Goal: Task Accomplishment & Management: Complete application form

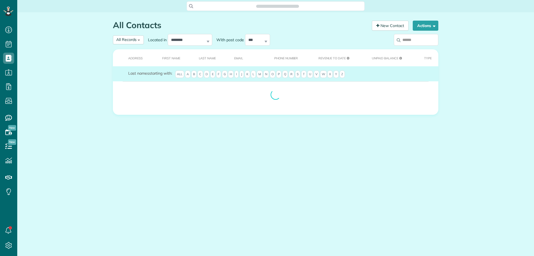
scroll to position [3, 3]
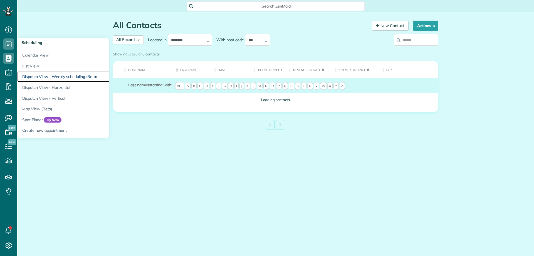
drag, startPoint x: 66, startPoint y: 77, endPoint x: 214, endPoint y: 88, distance: 148.5
click at [66, 77] on link "Dispatch View - Weekly scheduling (Beta)" at bounding box center [86, 76] width 139 height 11
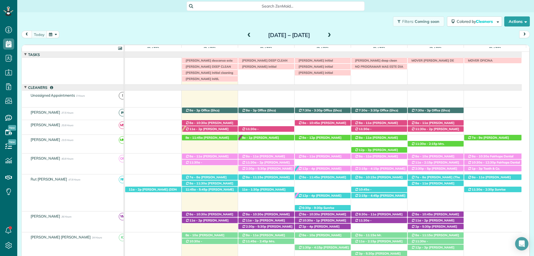
click at [271, 7] on span "Search ZenMaid…" at bounding box center [277, 6] width 169 height 6
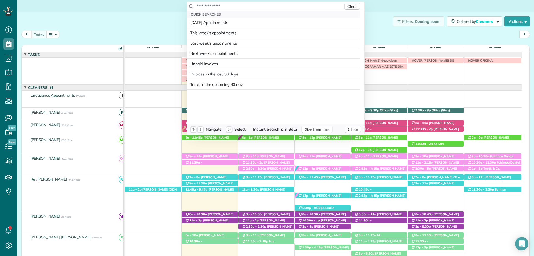
click at [271, 7] on input "text" at bounding box center [269, 6] width 147 height 6
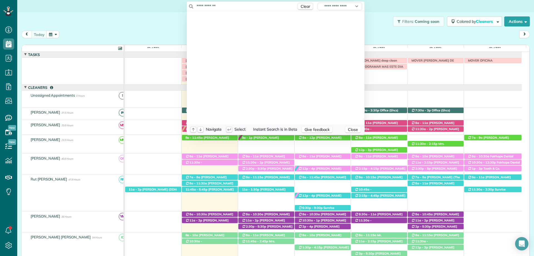
type input "**********"
drag, startPoint x: 230, startPoint y: 6, endPoint x: 191, endPoint y: 2, distance: 38.8
click at [191, 2] on div "**********" at bounding box center [276, 6] width 178 height 9
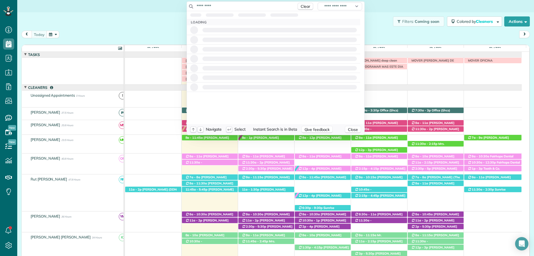
type input "**********"
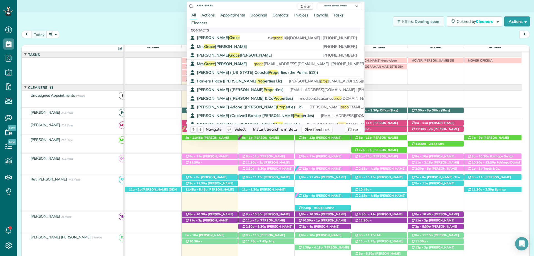
drag, startPoint x: 216, startPoint y: 5, endPoint x: 171, endPoint y: 4, distance: 45.1
click at [172, 4] on html "Dashboard Scheduling Calendar View List View Dispatch View - Weekly scheduling …" at bounding box center [267, 128] width 534 height 256
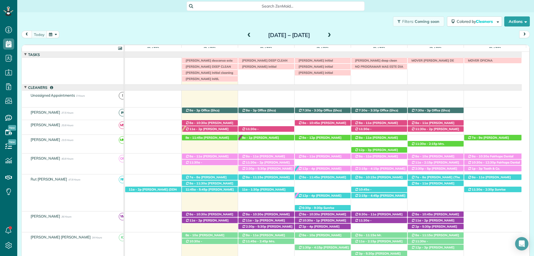
click at [164, 15] on html "Dashboard Scheduling Calendar View List View Dispatch View - Weekly scheduling …" at bounding box center [267, 128] width 534 height 256
click at [246, 34] on span at bounding box center [249, 35] width 6 height 5
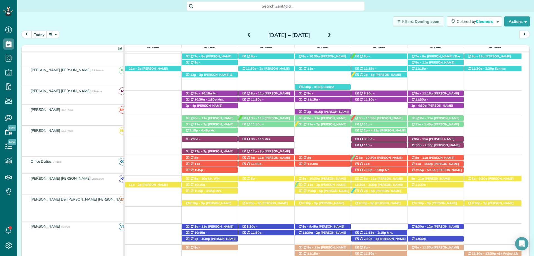
scroll to position [127, 0]
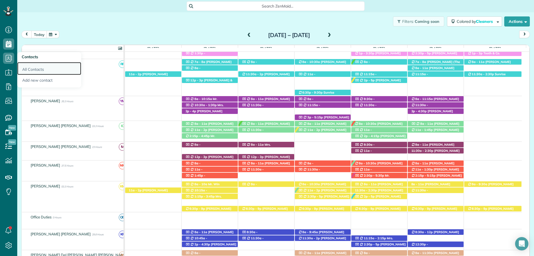
click at [42, 67] on link "All Contacts" at bounding box center [49, 68] width 64 height 13
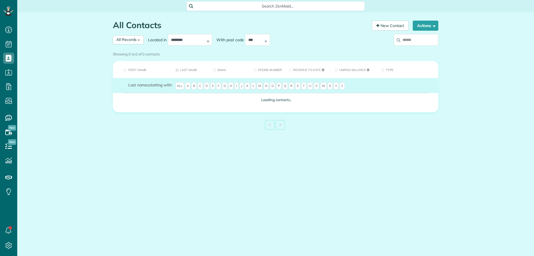
scroll to position [3, 3]
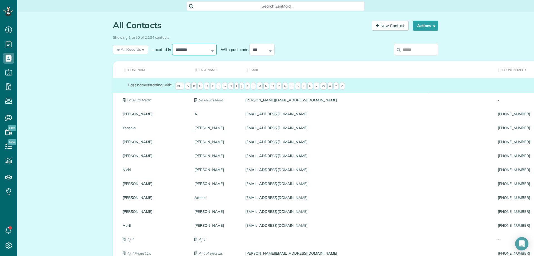
click at [201, 50] on select "**********" at bounding box center [194, 50] width 45 height 12
select select "******"
click at [172, 44] on select "**********" at bounding box center [194, 50] width 45 height 12
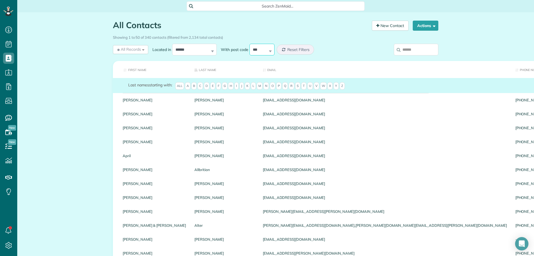
click at [272, 48] on select "**********" at bounding box center [262, 50] width 25 height 12
select select "*****"
click at [250, 44] on select "**********" at bounding box center [262, 50] width 25 height 12
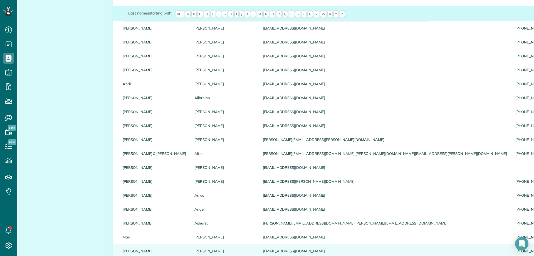
scroll to position [0, 0]
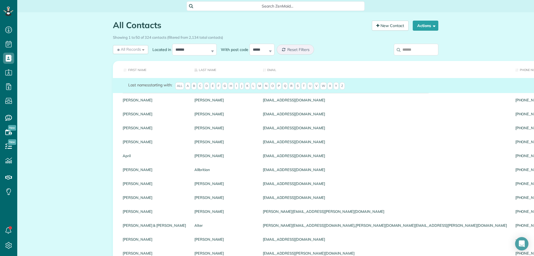
click at [412, 46] on input "search" at bounding box center [416, 50] width 45 height 12
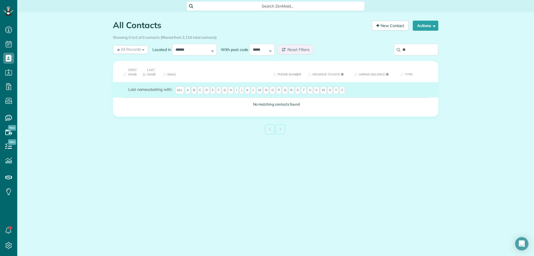
type input "*"
type input "**********"
click at [360, 141] on div "All Contacts Contacts in ZenMaid [2 min] New Contact Actions New Contact Export…" at bounding box center [276, 90] width 334 height 157
drag, startPoint x: 426, startPoint y: 51, endPoint x: 395, endPoint y: 48, distance: 30.5
click at [396, 50] on input "**********" at bounding box center [416, 50] width 45 height 12
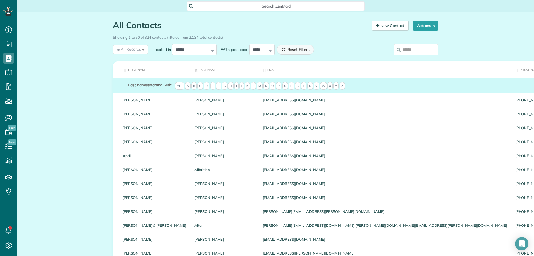
click at [282, 50] on icon at bounding box center [283, 50] width 3 height 4
select select
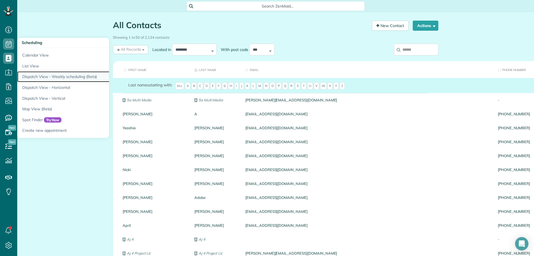
click at [84, 80] on link "Dispatch View - Weekly scheduling (Beta)" at bounding box center [86, 76] width 139 height 11
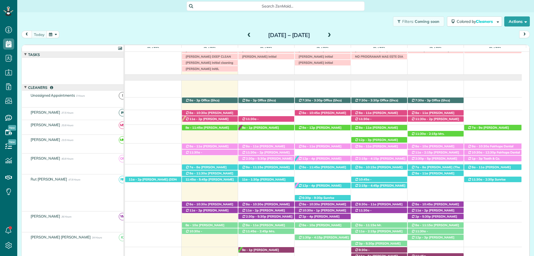
scroll to position [10, 0]
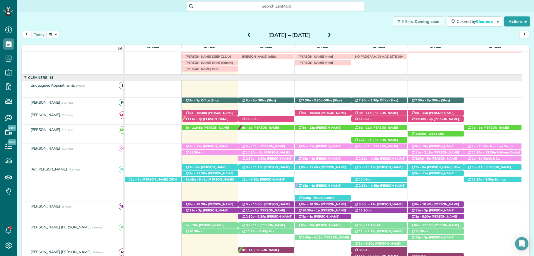
click at [246, 33] on span at bounding box center [249, 35] width 6 height 5
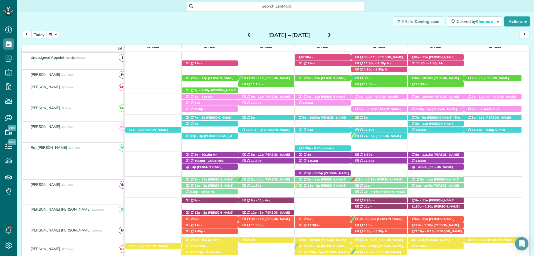
scroll to position [72, 0]
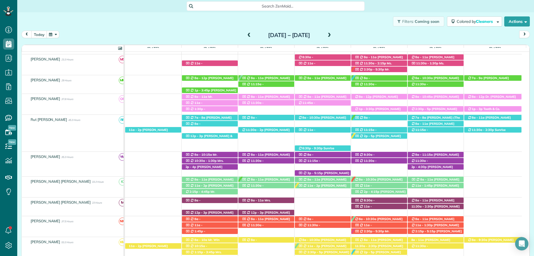
click at [332, 33] on span at bounding box center [329, 35] width 6 height 5
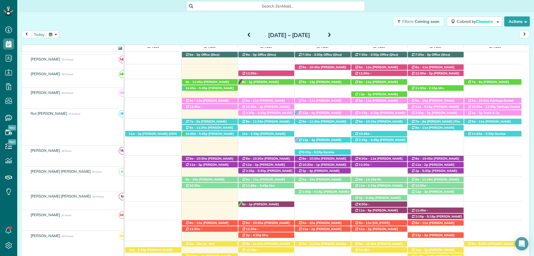
scroll to position [66, 0]
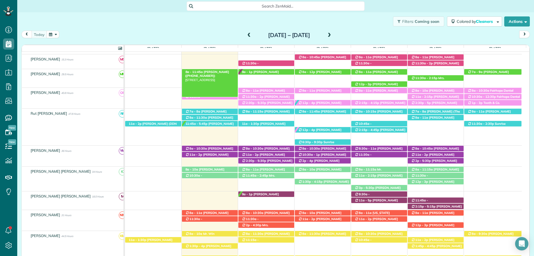
click at [210, 71] on span "Lorene Henry (+12053939892)" at bounding box center [207, 74] width 44 height 8
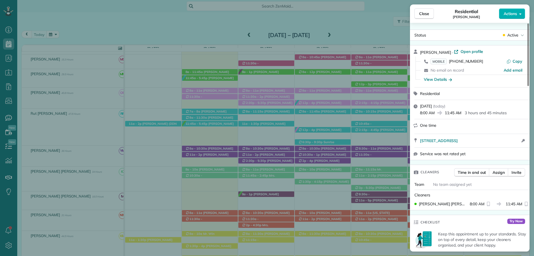
drag, startPoint x: 424, startPoint y: 9, endPoint x: 303, endPoint y: 81, distance: 139.9
click at [424, 9] on button "Close" at bounding box center [424, 13] width 19 height 11
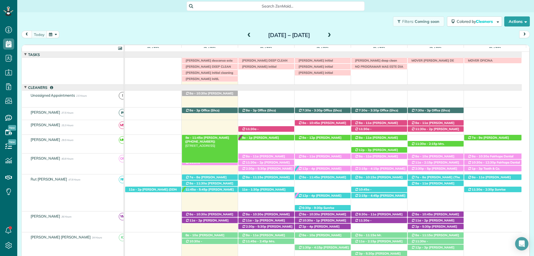
click at [219, 137] on span "[PERSON_NAME] ([PHONE_NUMBER])" at bounding box center [207, 139] width 44 height 8
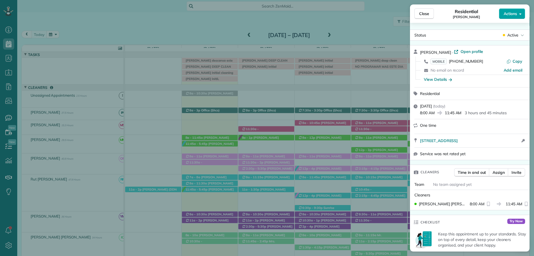
click at [513, 14] on span "Actions" at bounding box center [510, 14] width 13 height 6
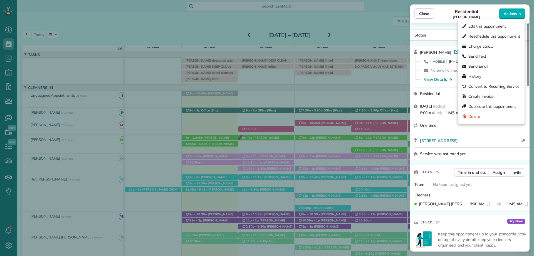
click at [450, 22] on div "Close Residential [PERSON_NAME] Actions" at bounding box center [470, 13] width 120 height 18
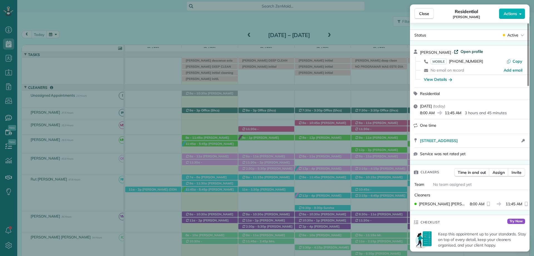
click at [466, 51] on span "Open profile" at bounding box center [472, 52] width 23 height 6
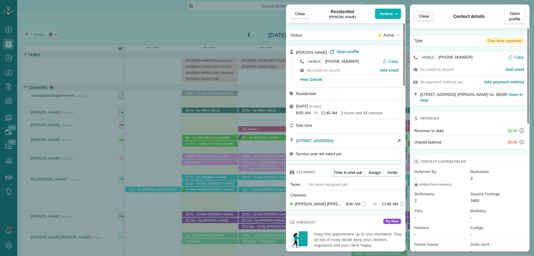
click at [427, 16] on span "Close" at bounding box center [424, 16] width 10 height 6
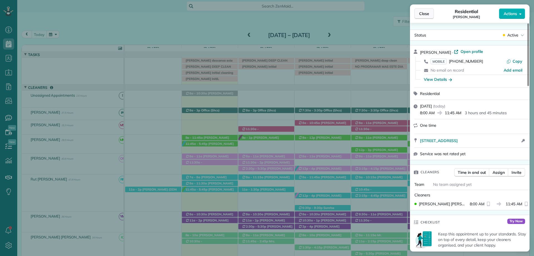
click at [424, 13] on span "Close" at bounding box center [424, 14] width 10 height 6
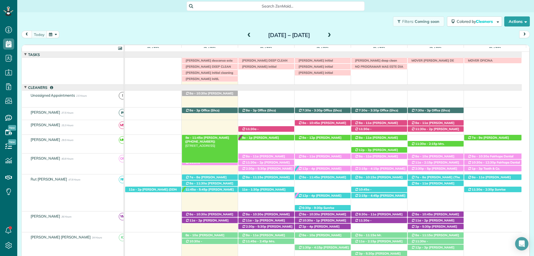
click at [212, 137] on span "[PERSON_NAME] ([PHONE_NUMBER])" at bounding box center [207, 139] width 44 height 8
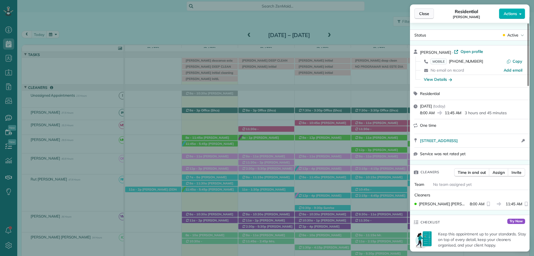
click at [417, 12] on button "Close" at bounding box center [424, 13] width 19 height 11
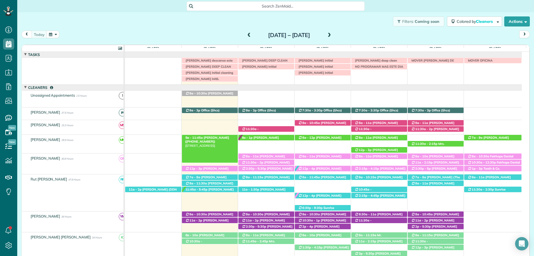
click at [206, 136] on span "[PERSON_NAME] ([PHONE_NUMBER])" at bounding box center [207, 139] width 44 height 8
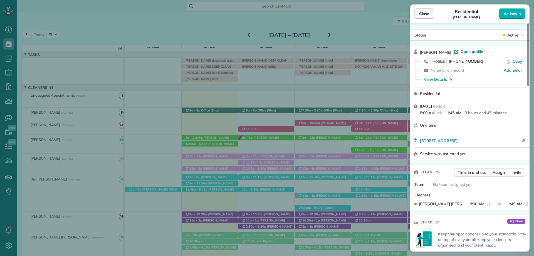
click at [423, 12] on span "Close" at bounding box center [424, 14] width 10 height 6
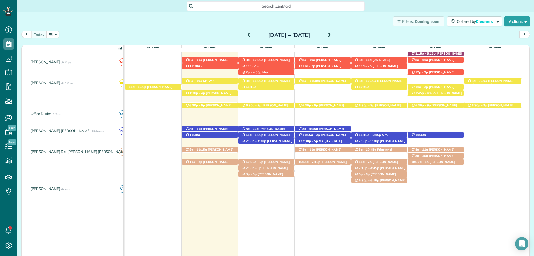
scroll to position [223, 0]
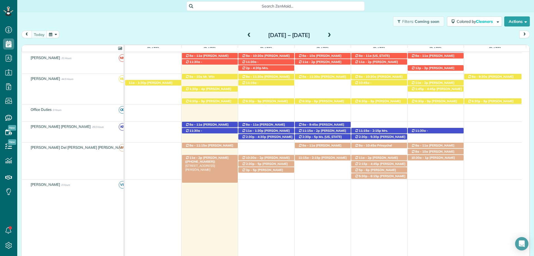
click at [215, 159] on span "Lindsay Wall (+18133952668)" at bounding box center [206, 160] width 43 height 8
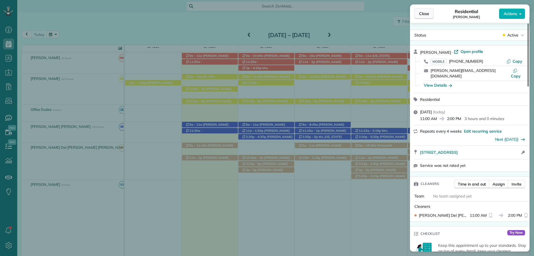
click at [422, 15] on span "Close" at bounding box center [424, 14] width 10 height 6
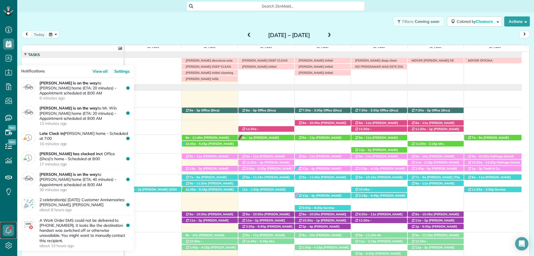
click at [5, 228] on icon at bounding box center [8, 230] width 11 height 11
click at [6, 227] on icon at bounding box center [8, 230] width 11 height 11
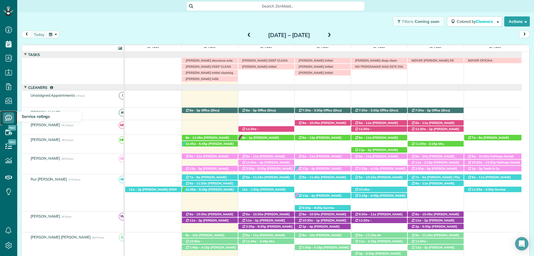
click at [9, 115] on icon at bounding box center [8, 117] width 11 height 11
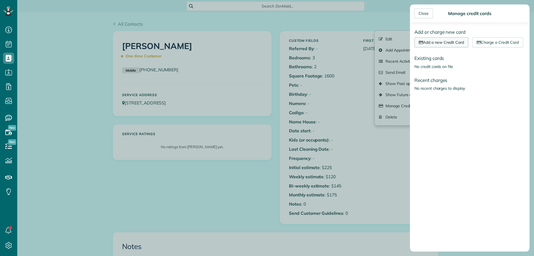
scroll to position [3, 3]
click at [439, 42] on link "Add a new Credit Card" at bounding box center [442, 42] width 54 height 10
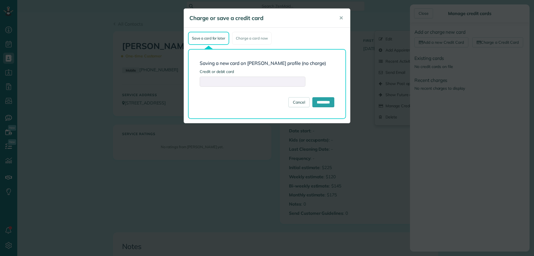
drag, startPoint x: 228, startPoint y: 137, endPoint x: 230, endPoint y: 178, distance: 41.3
click at [229, 148] on div "Charge or save a credit card ✕ Save a card for later Charge a card now Saving a…" at bounding box center [267, 128] width 534 height 256
click at [319, 104] on input "*********" at bounding box center [323, 102] width 22 height 10
type input "**********"
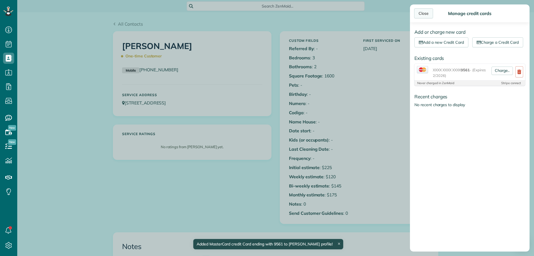
click at [426, 13] on div "Close" at bounding box center [423, 13] width 19 height 10
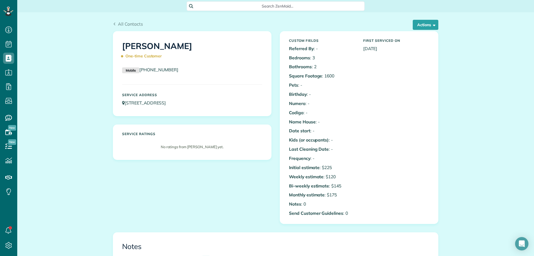
click at [381, 8] on div "Search ZenMaid…" at bounding box center [275, 5] width 517 height 9
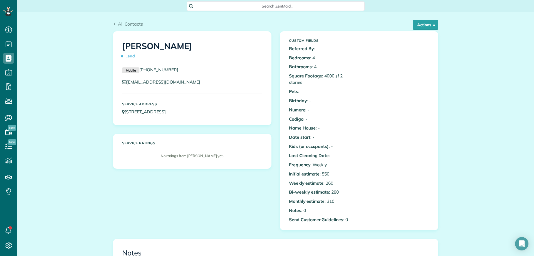
scroll to position [3, 3]
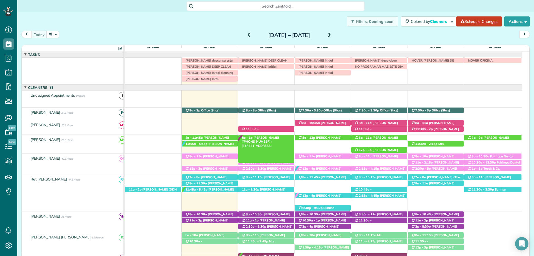
click at [268, 138] on span "Mrs. Jennifer Pelham (+12512282211)" at bounding box center [260, 139] width 37 height 8
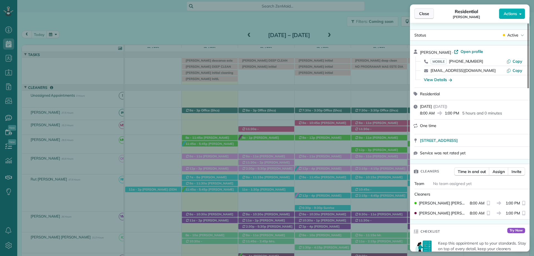
click at [420, 14] on span "Close" at bounding box center [424, 14] width 10 height 6
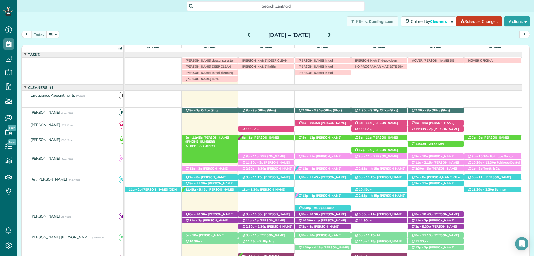
click at [206, 137] on span "Lorene Henry (+12053939892)" at bounding box center [207, 139] width 44 height 8
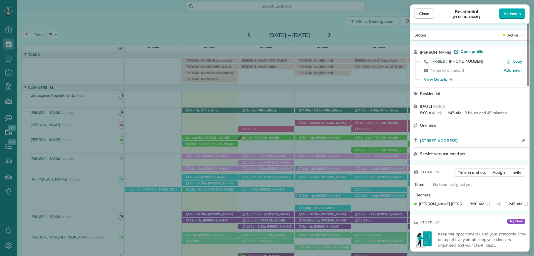
click at [424, 8] on div "Close Residential Lorene Henry Actions" at bounding box center [470, 13] width 120 height 18
click at [424, 12] on span "Close" at bounding box center [424, 14] width 10 height 6
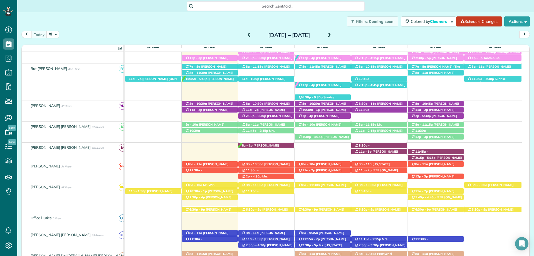
scroll to position [111, 0]
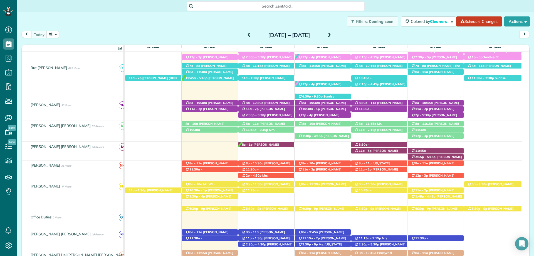
click at [381, 5] on div "Search ZenMaid…" at bounding box center [275, 5] width 517 height 9
click at [43, 72] on link "All Contacts" at bounding box center [49, 68] width 64 height 13
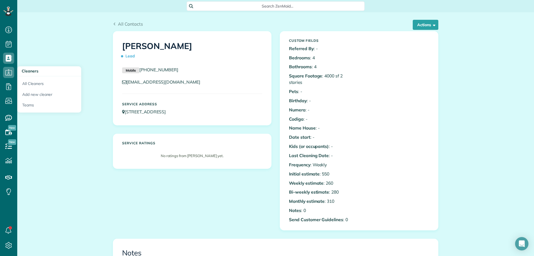
scroll to position [3, 3]
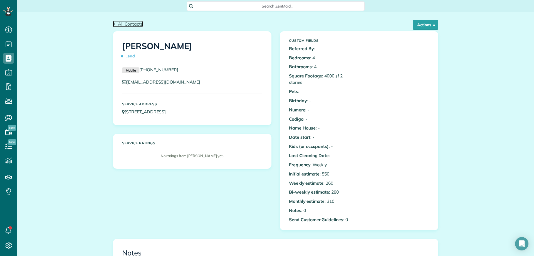
click at [128, 24] on span "All Contacts" at bounding box center [130, 24] width 25 height 6
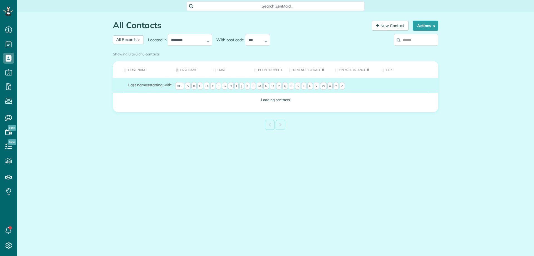
scroll to position [3, 3]
click at [384, 26] on link "New Contact" at bounding box center [390, 26] width 37 height 10
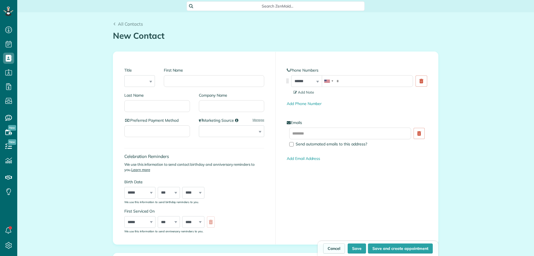
scroll to position [3, 3]
type input "*********"
type input "*****"
click at [348, 77] on input "tel" at bounding box center [367, 81] width 91 height 12
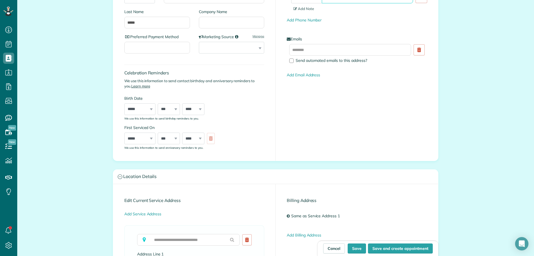
scroll to position [167, 0]
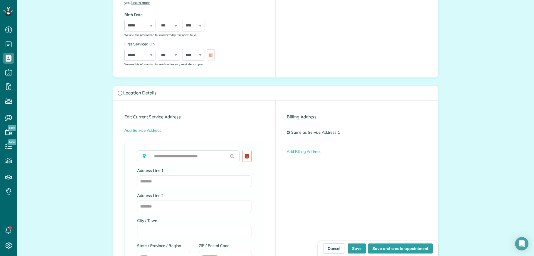
type input "**********"
click at [154, 182] on input "Address Line 1" at bounding box center [194, 181] width 114 height 12
type input "**********"
type input "******"
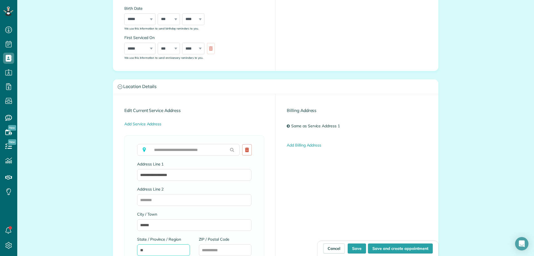
type input "**"
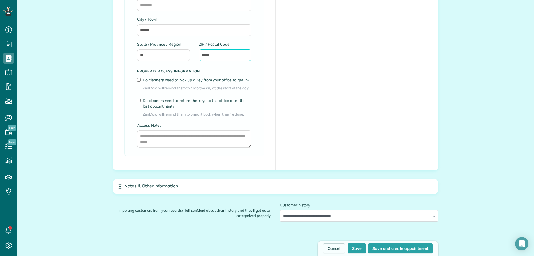
type input "*****"
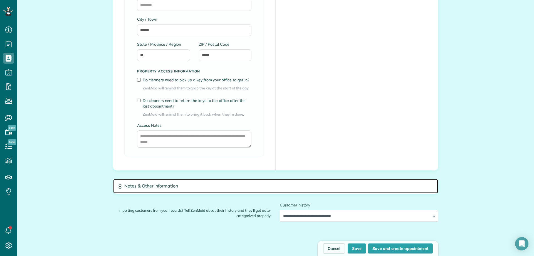
click at [144, 188] on h3 "Notes & Other Information" at bounding box center [275, 186] width 325 height 14
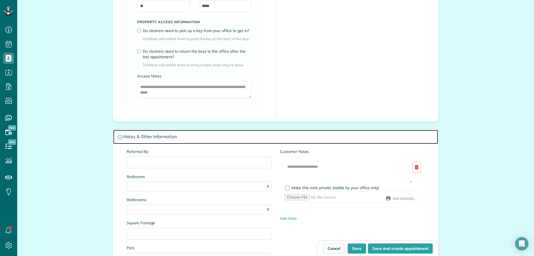
scroll to position [424, 0]
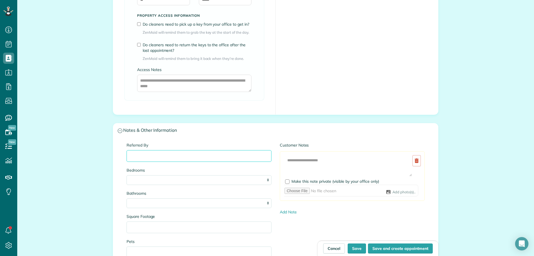
click at [135, 156] on input "Referred By" at bounding box center [199, 156] width 145 height 12
select select "*"
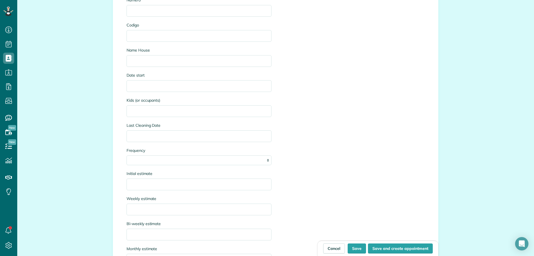
scroll to position [758, 0]
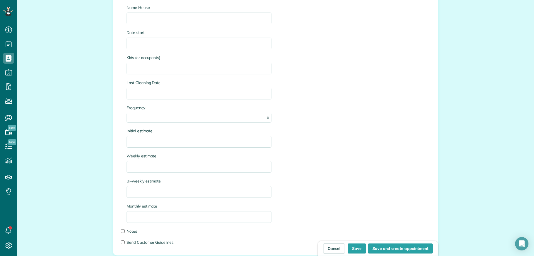
type input "****"
click at [138, 139] on input "Initial estimate" at bounding box center [199, 142] width 145 height 12
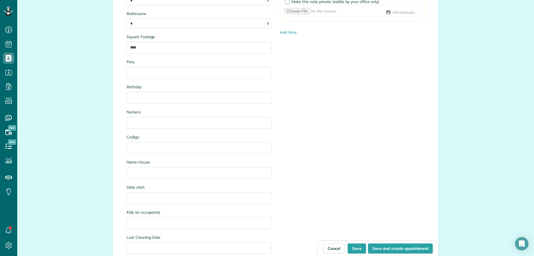
scroll to position [535, 0]
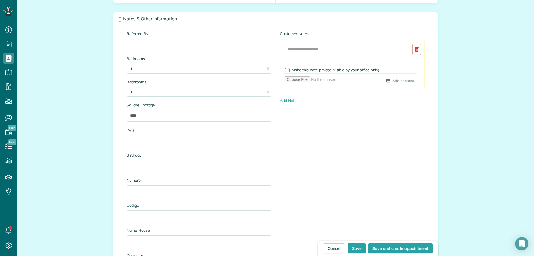
type input "**********"
click at [318, 48] on textarea at bounding box center [348, 54] width 128 height 22
type textarea "**********"
drag, startPoint x: 358, startPoint y: 246, endPoint x: 363, endPoint y: 246, distance: 4.7
click at [358, 246] on button "Save" at bounding box center [357, 248] width 18 height 10
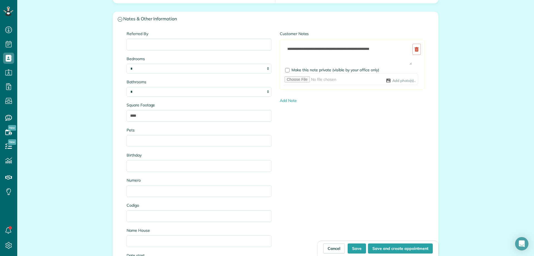
type input "**********"
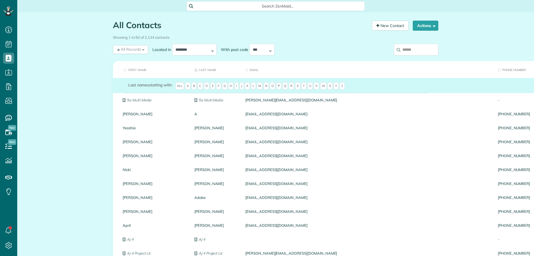
scroll to position [3, 3]
drag, startPoint x: 410, startPoint y: 49, endPoint x: 406, endPoint y: 53, distance: 5.3
click at [410, 49] on input "search" at bounding box center [416, 50] width 45 height 12
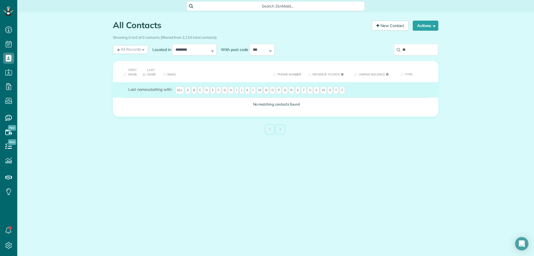
type input "*"
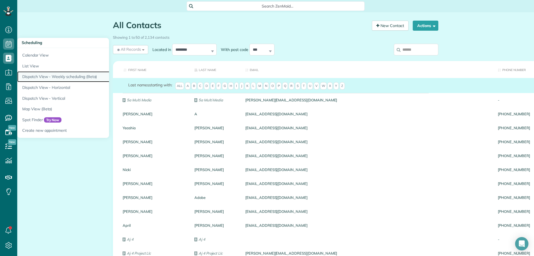
click at [55, 76] on link "Dispatch View - Weekly scheduling (Beta)" at bounding box center [86, 76] width 139 height 11
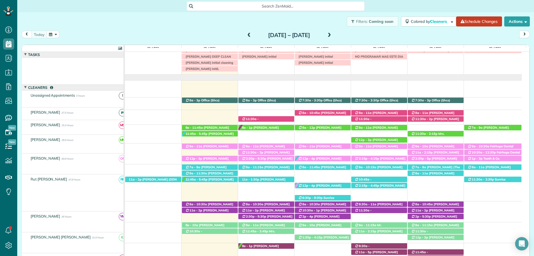
scroll to position [3, 3]
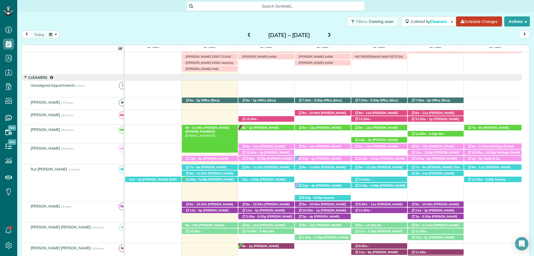
click at [202, 127] on span "Lorene Henry (+12053939892)" at bounding box center [207, 129] width 44 height 8
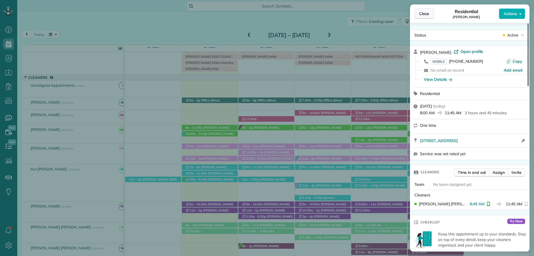
click at [424, 13] on span "Close" at bounding box center [424, 14] width 10 height 6
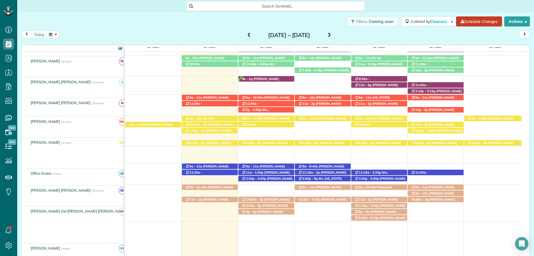
scroll to position [177, 0]
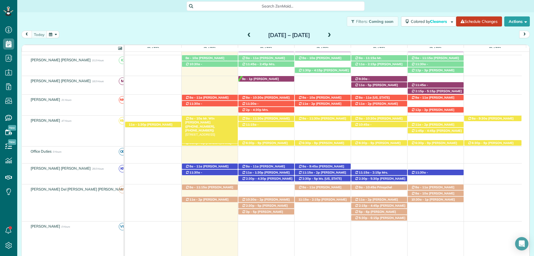
click at [209, 116] on div "8a - 10a Mr. Win Thurber (+12512986196, +12513916159) 17309 Scenic Highway 98 -…" at bounding box center [210, 118] width 56 height 6
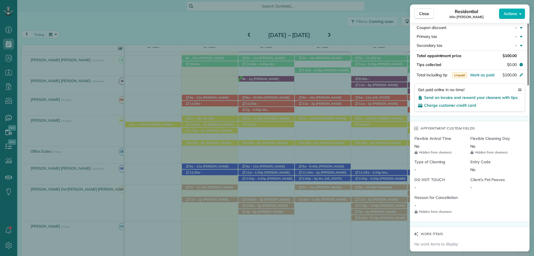
scroll to position [529, 0]
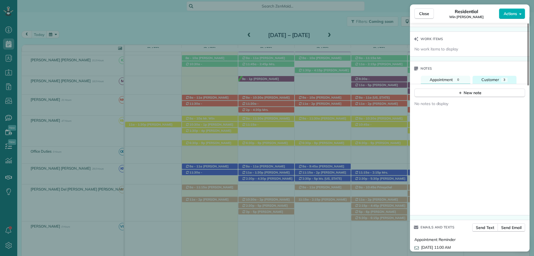
click at [492, 77] on span "Customer" at bounding box center [491, 79] width 18 height 5
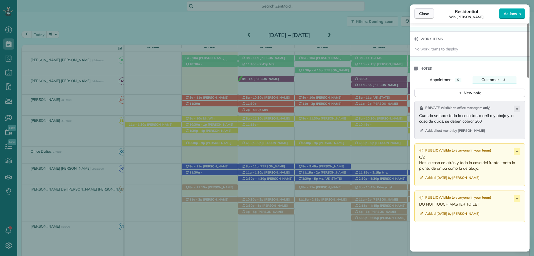
click at [426, 11] on span "Close" at bounding box center [424, 14] width 10 height 6
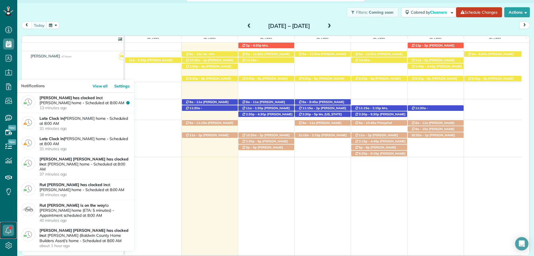
click at [8, 230] on icon at bounding box center [8, 230] width 11 height 11
click at [8, 229] on icon at bounding box center [8, 230] width 11 height 11
click at [9, 221] on div "Dashboard Scheduling Calendar View List View Dispatch View - Weekly scheduling …" at bounding box center [8, 128] width 17 height 256
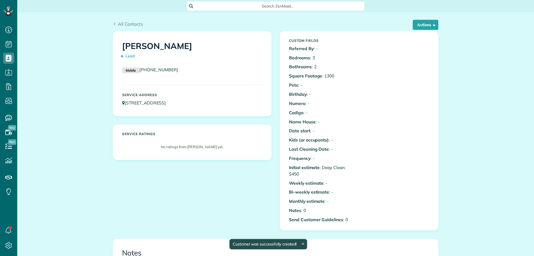
scroll to position [3, 3]
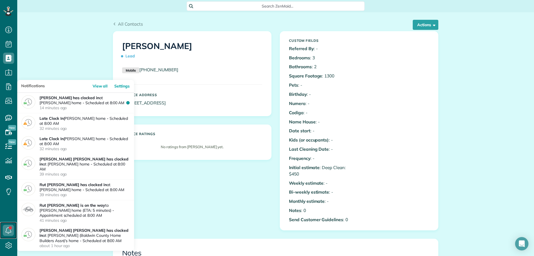
click at [8, 227] on use at bounding box center [9, 230] width 6 height 7
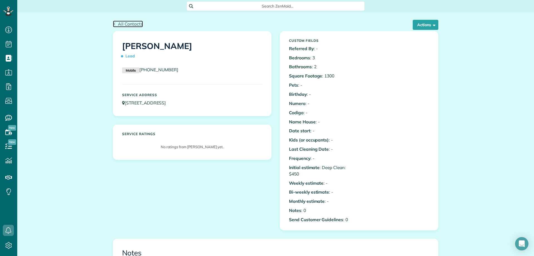
click at [118, 24] on span "All Contacts" at bounding box center [130, 24] width 25 height 6
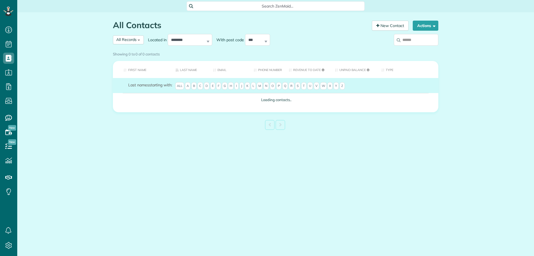
click at [412, 42] on input "search" at bounding box center [416, 40] width 45 height 12
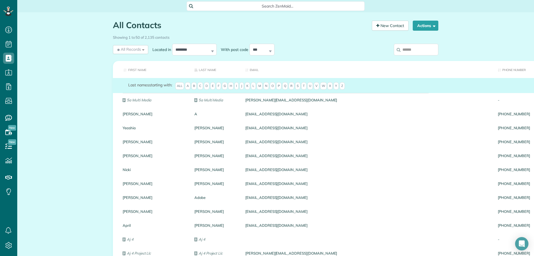
drag, startPoint x: 404, startPoint y: 37, endPoint x: 404, endPoint y: 46, distance: 9.5
click at [404, 40] on div "Showing 1 to 50 of 2,135 contacts" at bounding box center [276, 37] width 326 height 8
click at [404, 46] on input "search" at bounding box center [416, 50] width 45 height 12
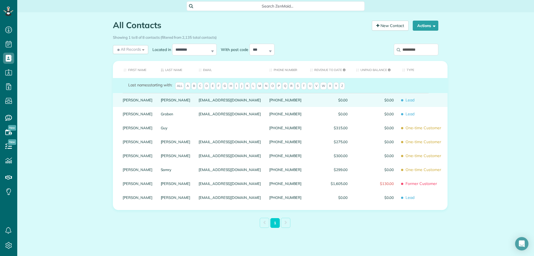
type input "********"
click at [129, 102] on link "Kimberly" at bounding box center [138, 100] width 30 height 4
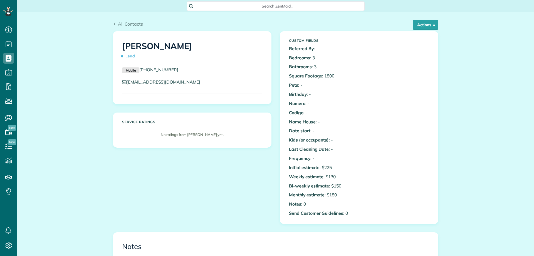
scroll to position [3, 3]
